Goal: Task Accomplishment & Management: Complete application form

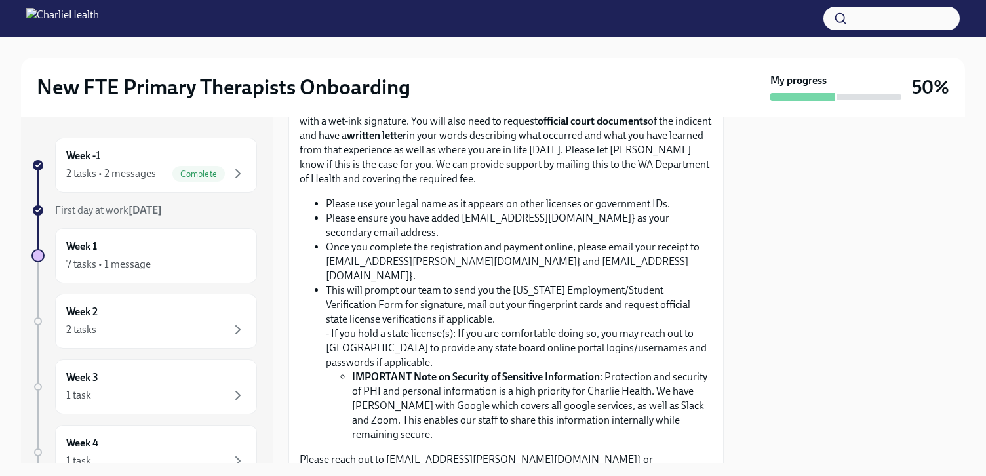
scroll to position [880, 0]
click at [0, 0] on input "Upload CPR/First Aid Training Certificate" at bounding box center [0, 0] width 0 height 0
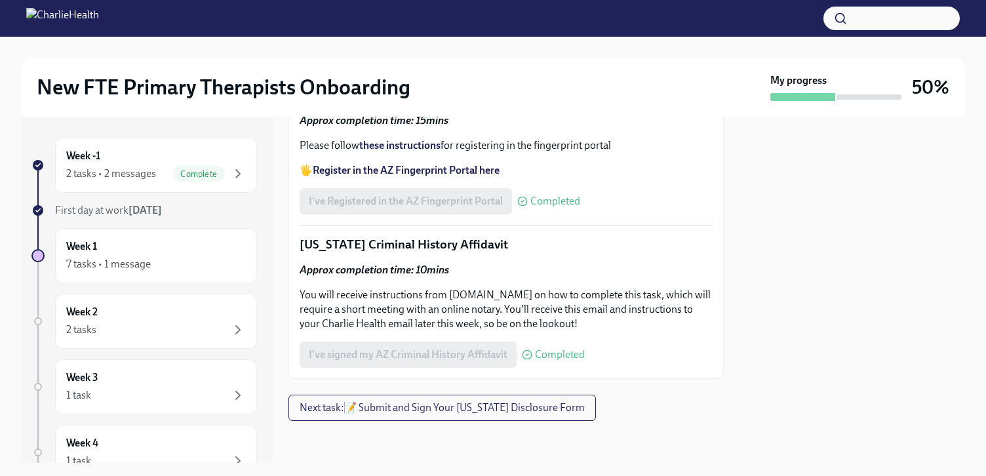
scroll to position [1953, 0]
click at [474, 401] on span "Next task : 📝 Submit and Sign Your Utah Disclosure Form" at bounding box center [441, 407] width 285 height 13
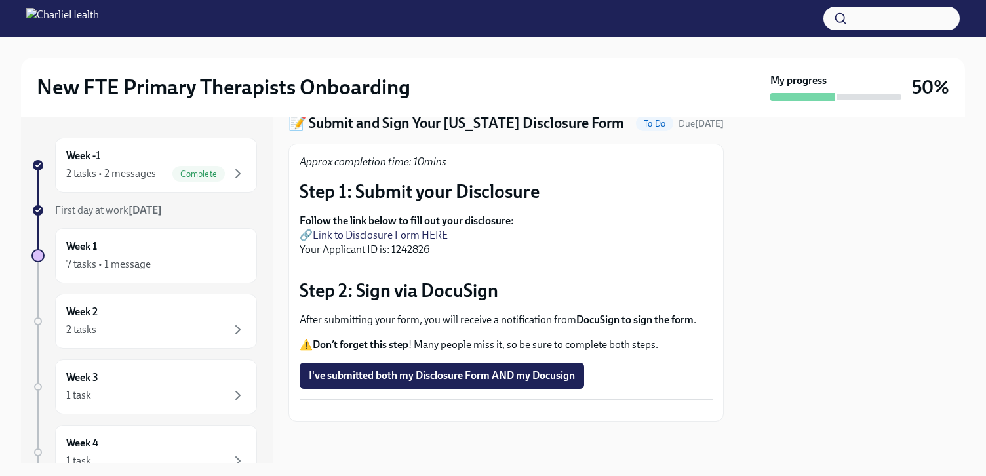
scroll to position [68, 0]
click at [362, 214] on strong "Follow the link below to fill out your disclosure:" at bounding box center [406, 220] width 214 height 12
click at [358, 228] on link "Link to Disclosure Form HERE" at bounding box center [380, 234] width 135 height 12
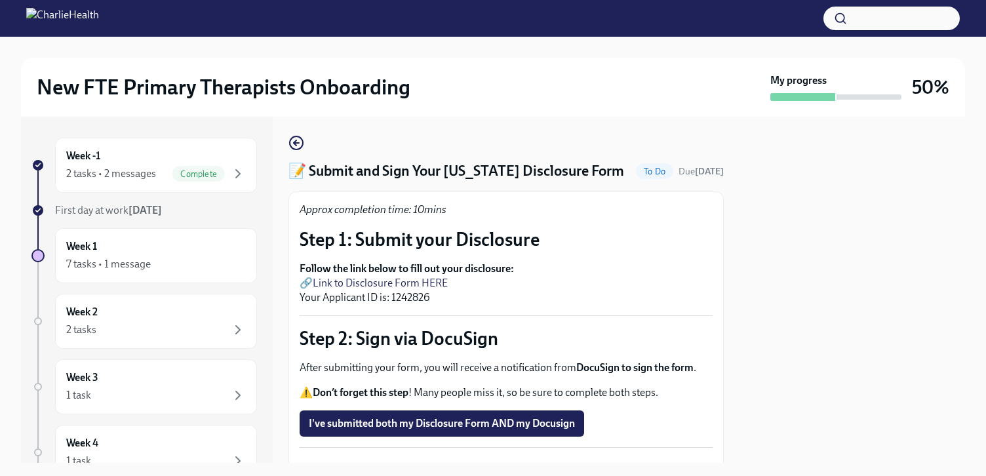
scroll to position [0, 0]
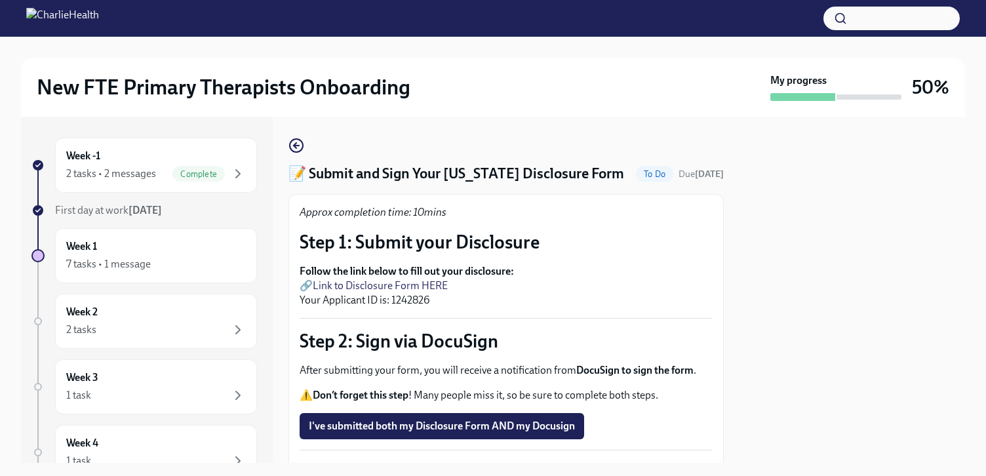
click at [419, 298] on p "Follow the link below to fill out your disclosure: 🔗 Link to Disclosure Form HE…" at bounding box center [505, 285] width 413 height 43
click at [419, 299] on p "Follow the link below to fill out your disclosure: 🔗 Link to Disclosure Form HE…" at bounding box center [505, 285] width 413 height 43
copy p "1242826"
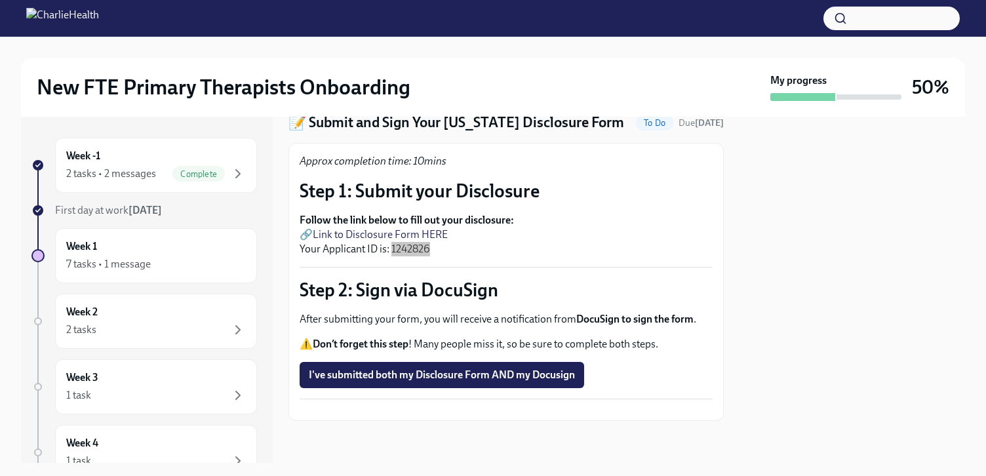
scroll to position [83, 0]
click at [463, 368] on span "I've submitted both my Disclosure Form AND my Docusign" at bounding box center [442, 374] width 266 height 13
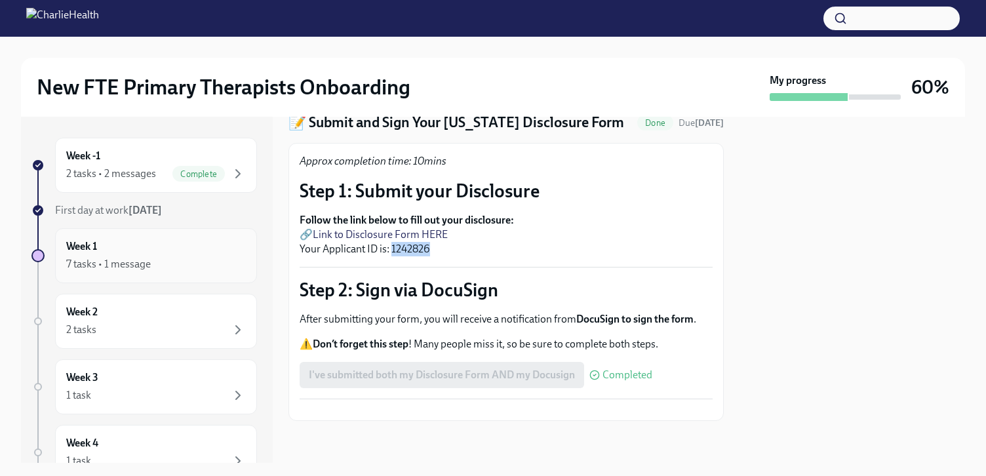
click at [117, 271] on div "7 tasks • 1 message" at bounding box center [108, 264] width 85 height 14
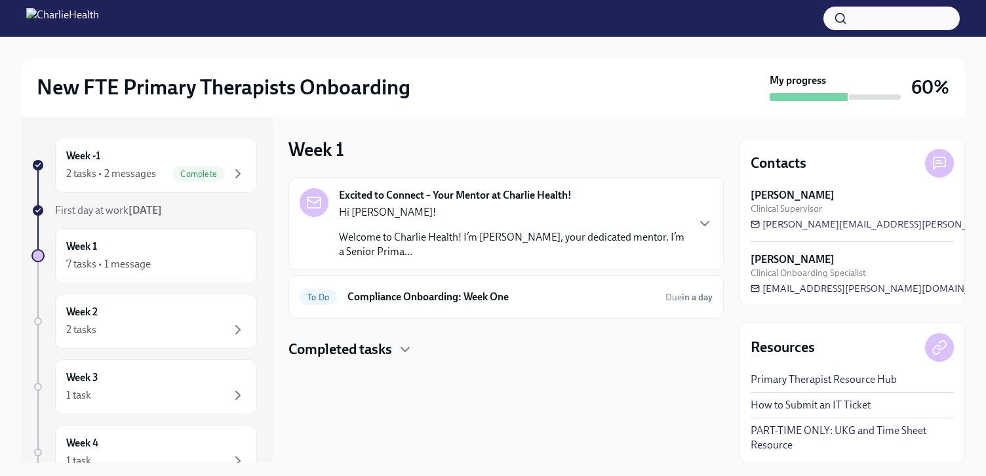
click at [392, 349] on h4 "Completed tasks" at bounding box center [340, 349] width 104 height 20
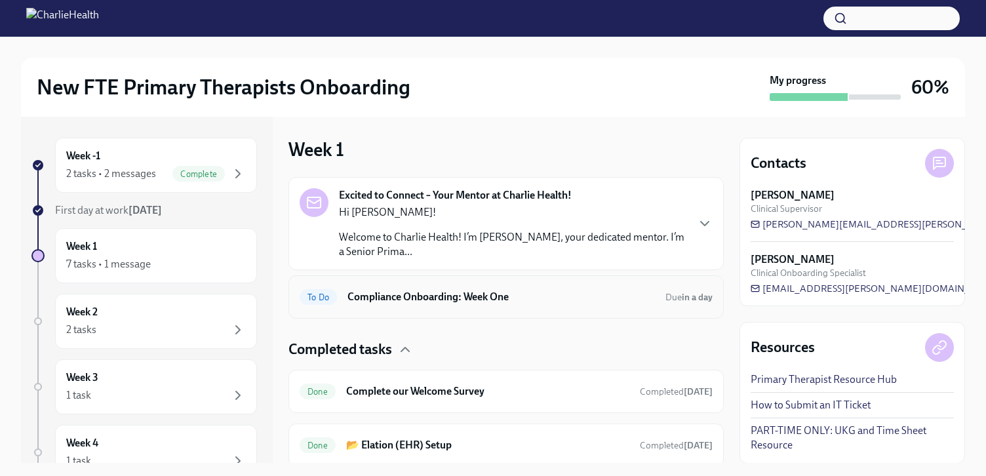
click at [478, 299] on h6 "Compliance Onboarding: Week One" at bounding box center [500, 297] width 307 height 14
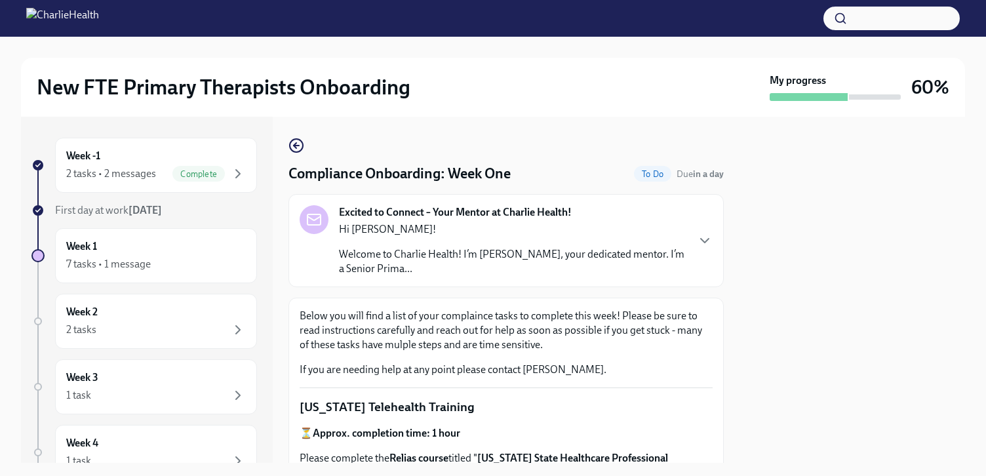
click at [457, 258] on p "Welcome to Charlie Health! I’m [PERSON_NAME], your dedicated mentor. I’m a Seni…" at bounding box center [512, 261] width 347 height 29
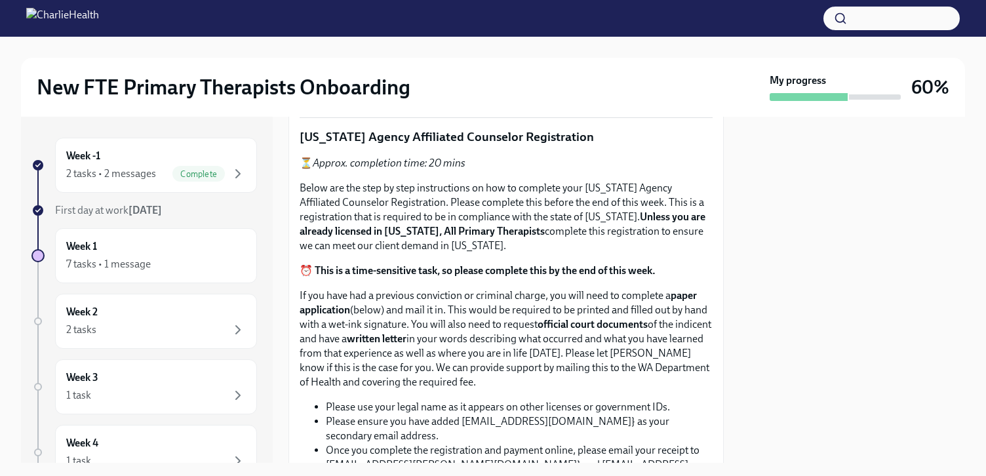
scroll to position [853, 0]
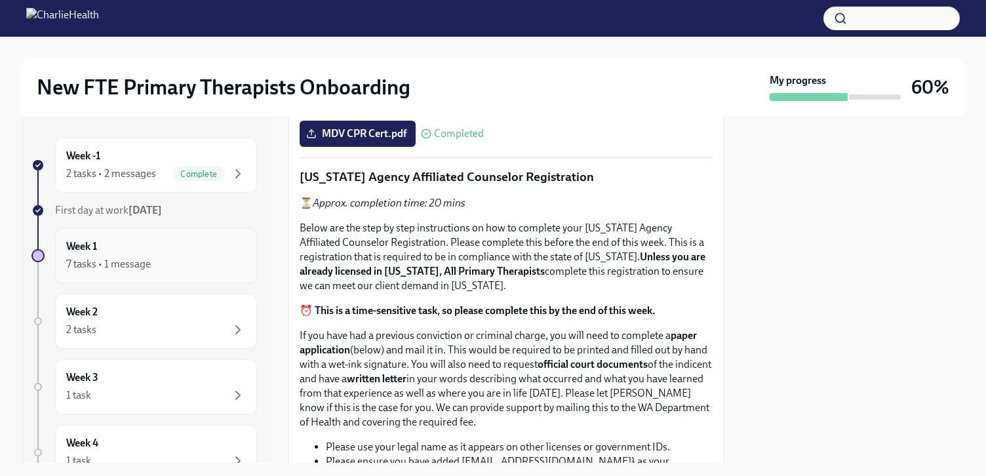
click at [93, 248] on h6 "Week 1" at bounding box center [81, 246] width 31 height 14
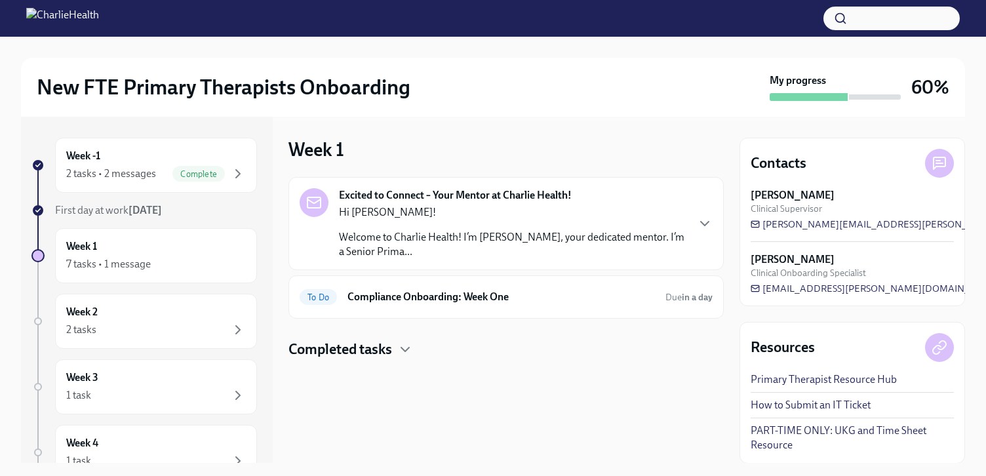
click at [382, 349] on h4 "Completed tasks" at bounding box center [340, 349] width 104 height 20
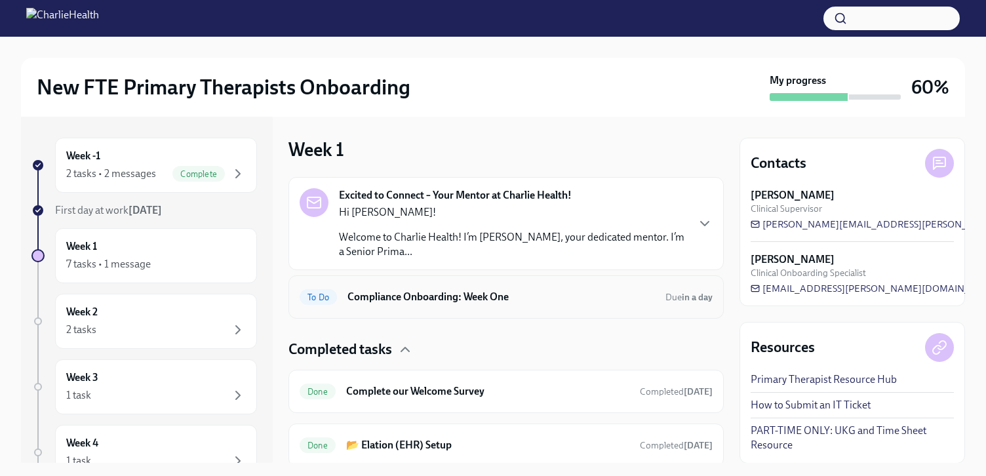
click at [478, 305] on div "To Do Compliance Onboarding: Week One Due in a day" at bounding box center [505, 296] width 413 height 21
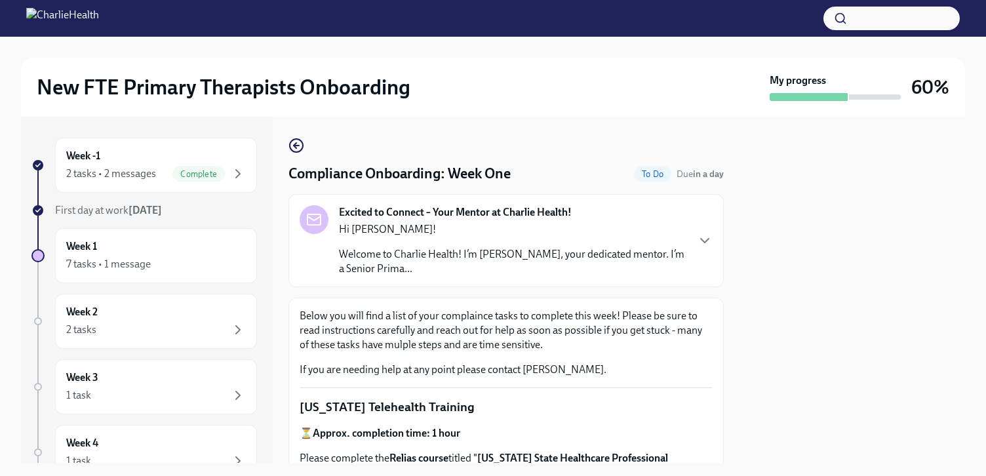
click at [638, 176] on span "To Do" at bounding box center [652, 174] width 37 height 10
click at [102, 254] on div "Week 1 7 tasks • 1 message" at bounding box center [156, 255] width 180 height 33
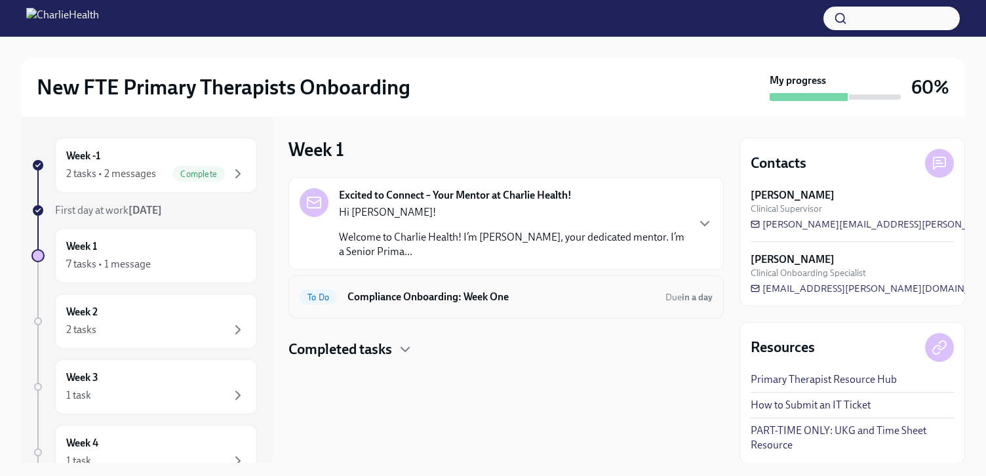
click at [486, 299] on h6 "Compliance Onboarding: Week One" at bounding box center [500, 297] width 307 height 14
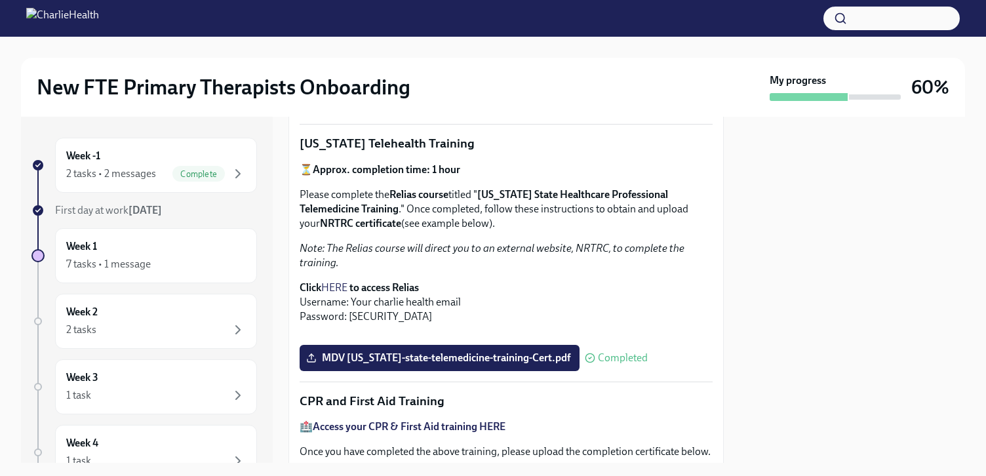
scroll to position [278, 0]
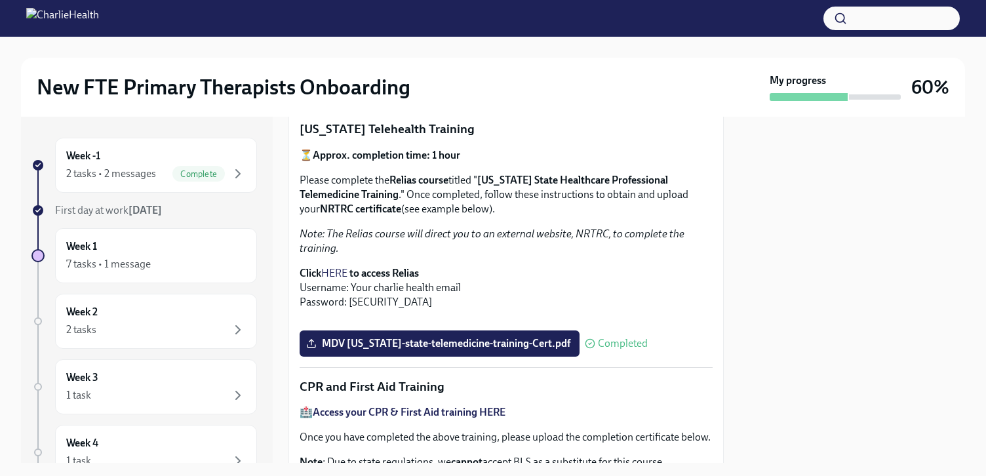
click at [345, 271] on link "HERE" at bounding box center [334, 273] width 26 height 12
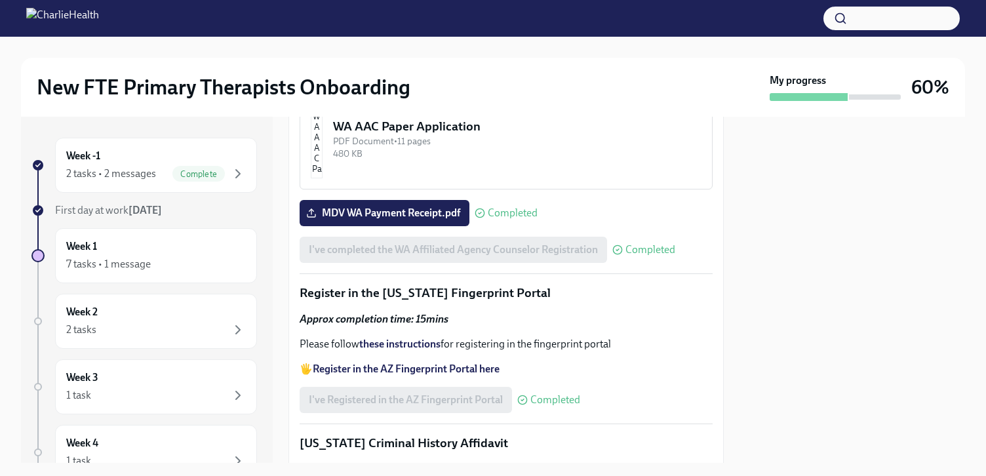
scroll to position [1876, 0]
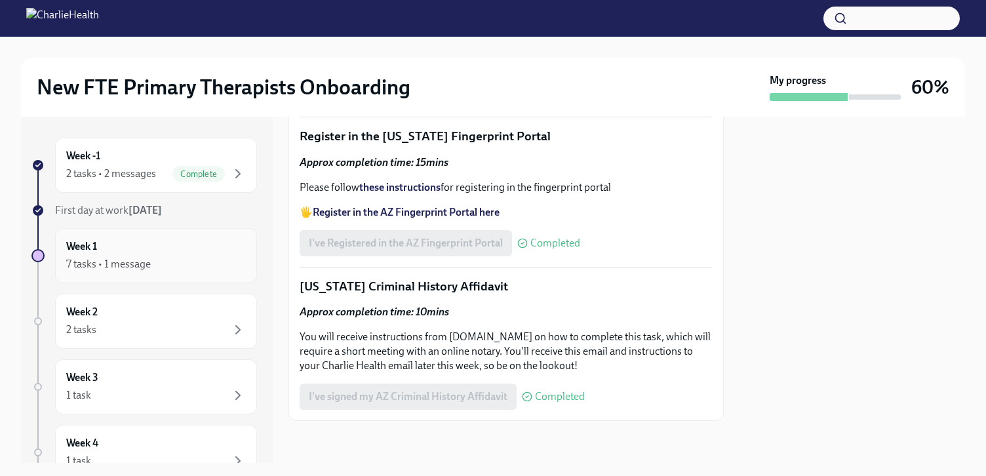
click at [92, 263] on div "7 tasks • 1 message" at bounding box center [108, 264] width 85 height 14
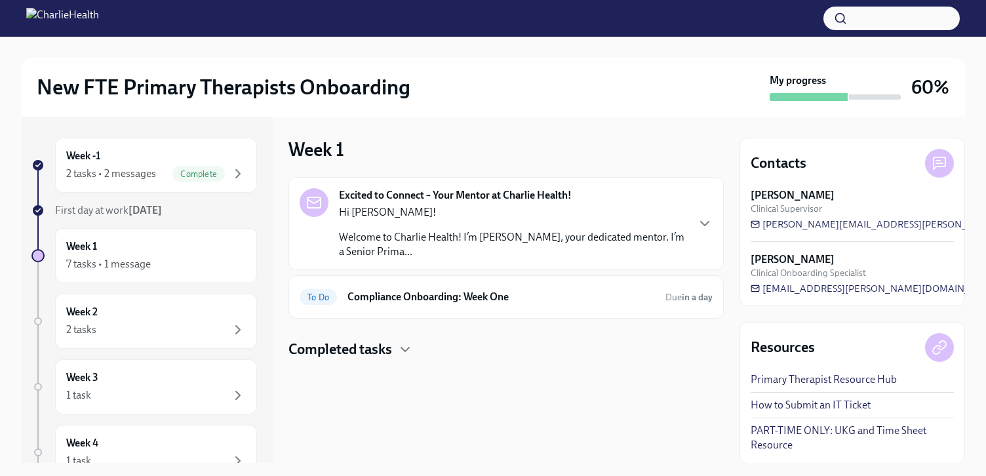
click at [350, 356] on h4 "Completed tasks" at bounding box center [340, 349] width 104 height 20
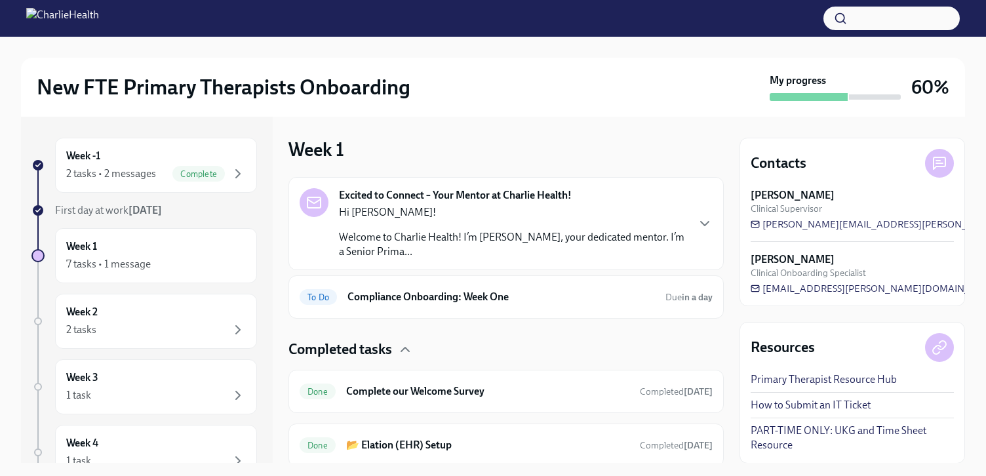
click at [350, 356] on h4 "Completed tasks" at bounding box center [340, 349] width 104 height 20
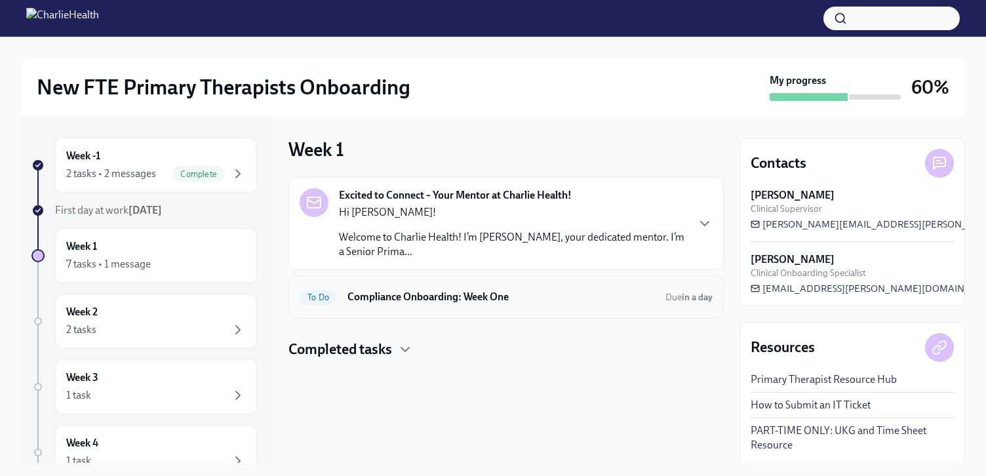
click at [410, 299] on h6 "Compliance Onboarding: Week One" at bounding box center [500, 297] width 307 height 14
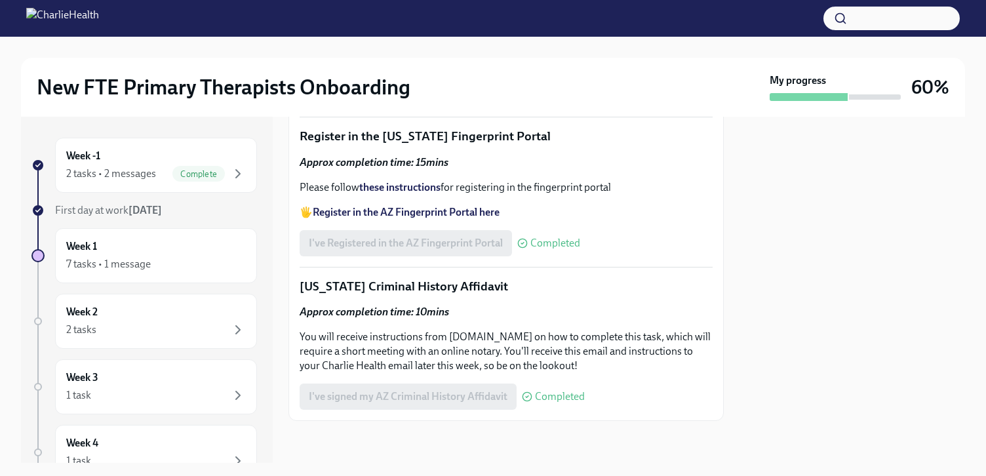
scroll to position [1911, 0]
click at [81, 318] on h6 "Week 2" at bounding box center [81, 312] width 31 height 14
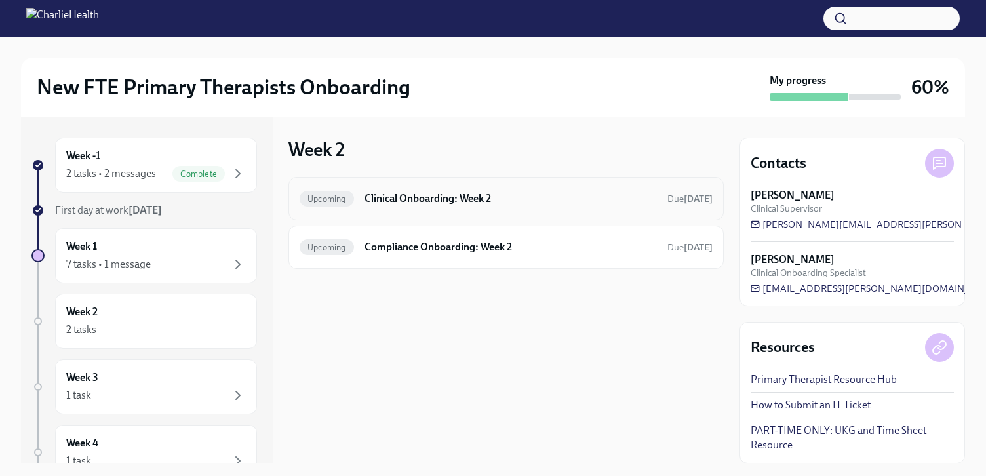
click at [456, 196] on h6 "Clinical Onboarding: Week 2" at bounding box center [510, 198] width 292 height 14
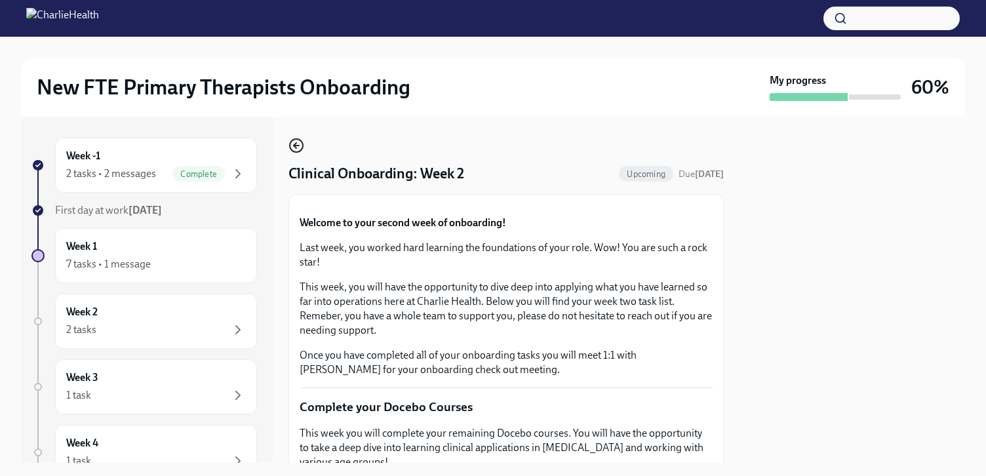
click at [294, 149] on icon "button" at bounding box center [296, 146] width 16 height 16
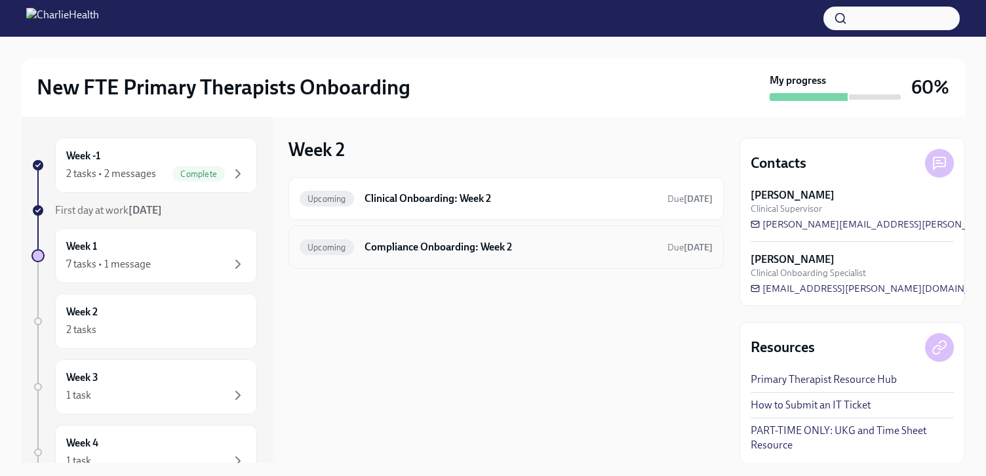
click at [448, 254] on div "Upcoming Compliance Onboarding: Week 2 Due in 7 days" at bounding box center [505, 247] width 413 height 21
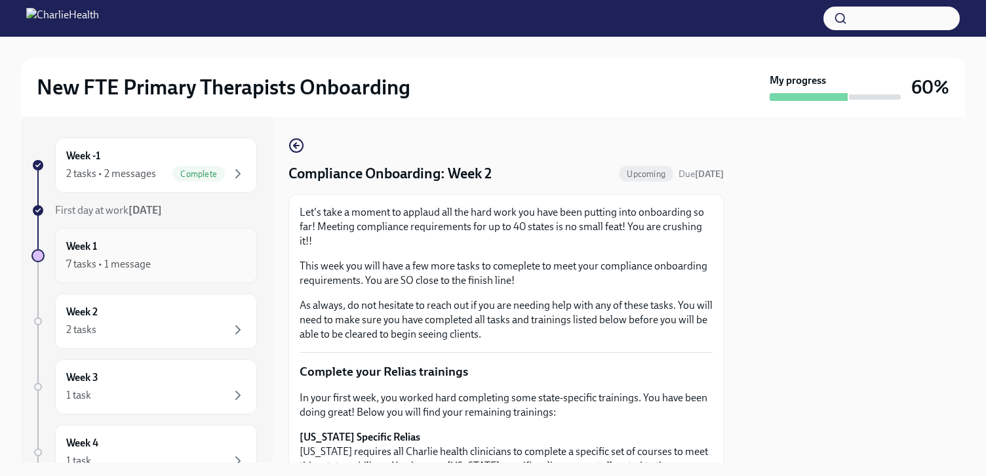
click at [163, 270] on div "7 tasks • 1 message" at bounding box center [156, 264] width 180 height 16
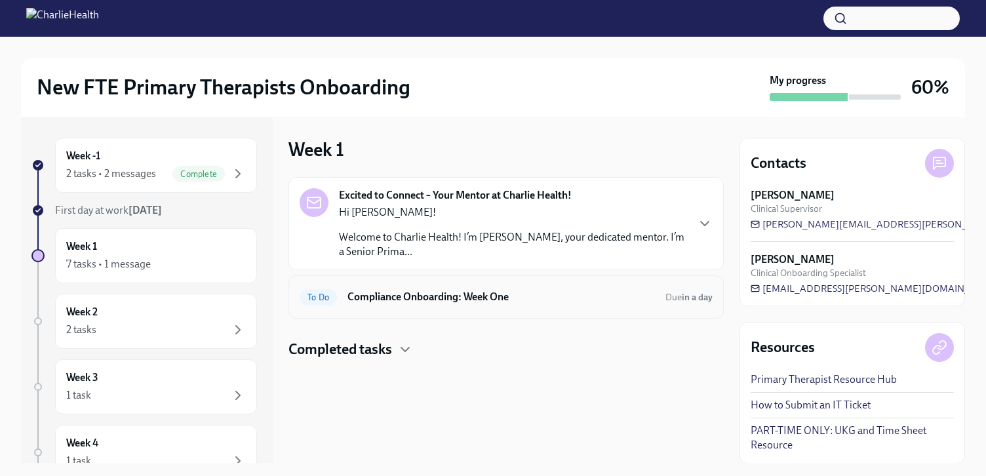
click at [348, 296] on h6 "Compliance Onboarding: Week One" at bounding box center [500, 297] width 307 height 14
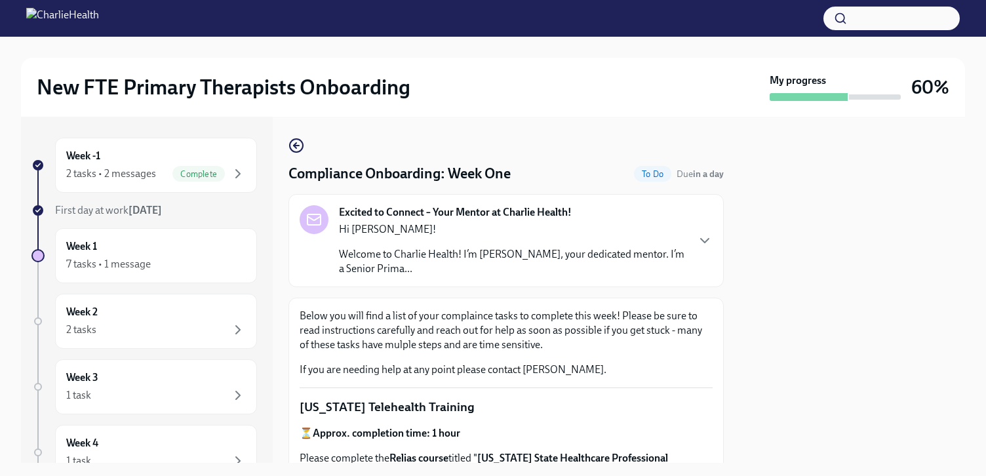
click at [646, 174] on span "To Do" at bounding box center [652, 174] width 37 height 10
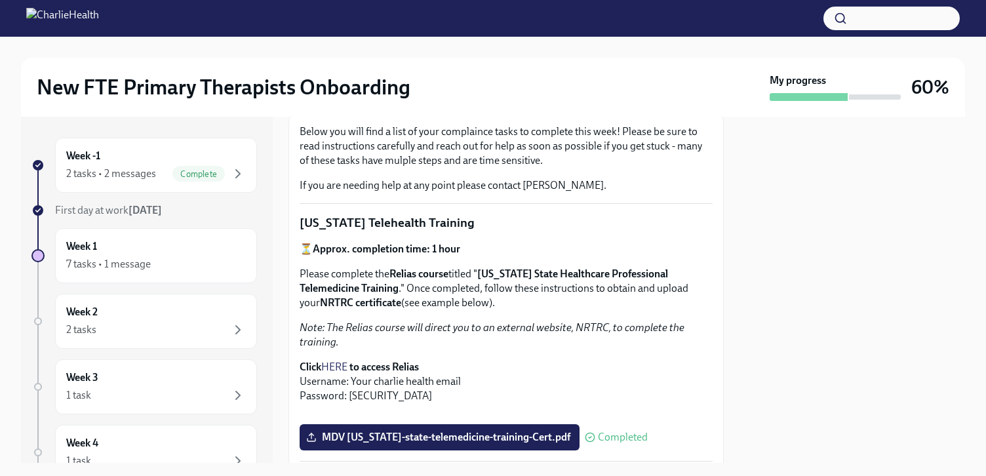
scroll to position [252, 0]
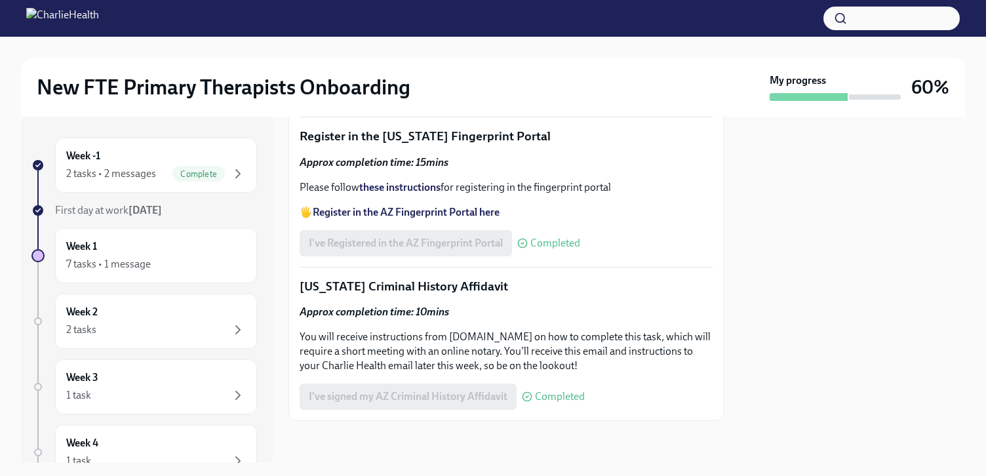
scroll to position [1911, 0]
